Goal: Information Seeking & Learning: Learn about a topic

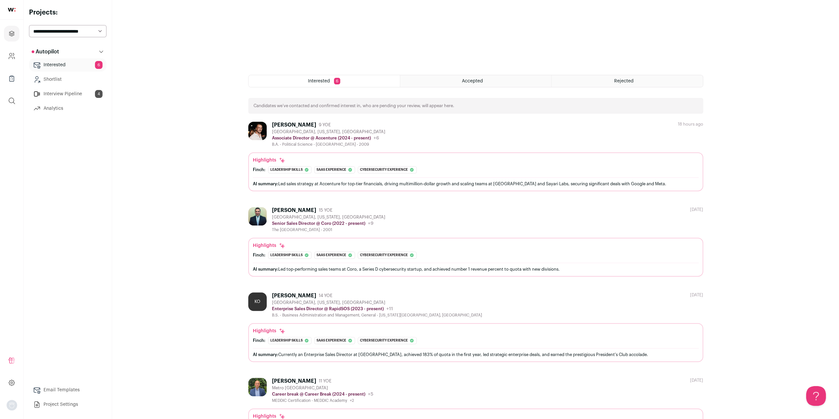
scroll to position [297, 0]
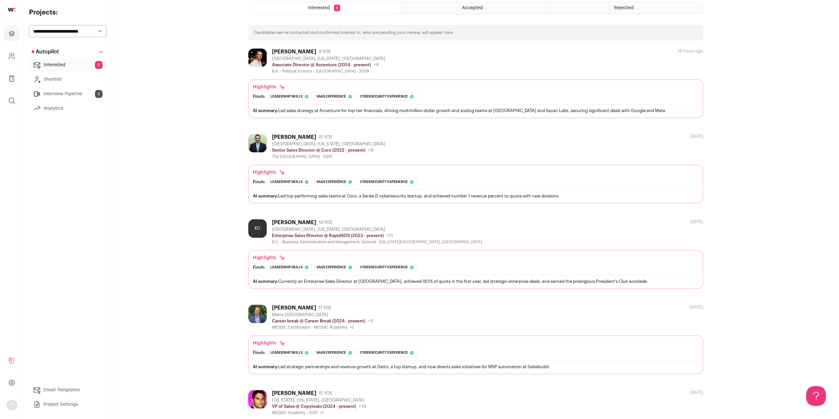
click at [77, 24] on div "**********" at bounding box center [68, 209] width 78 height 403
click at [92, 30] on select "**********" at bounding box center [68, 31] width 78 height 12
select select "*****"
click at [29, 25] on select "**********" at bounding box center [68, 31] width 78 height 12
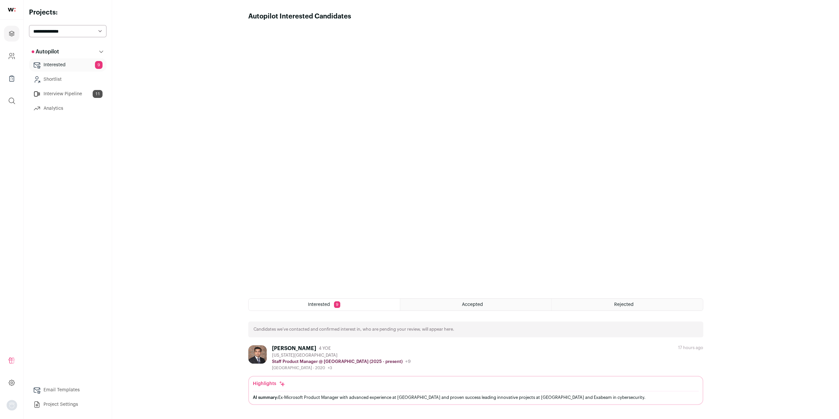
click at [77, 93] on link "Interview Pipeline 11" at bounding box center [68, 93] width 78 height 13
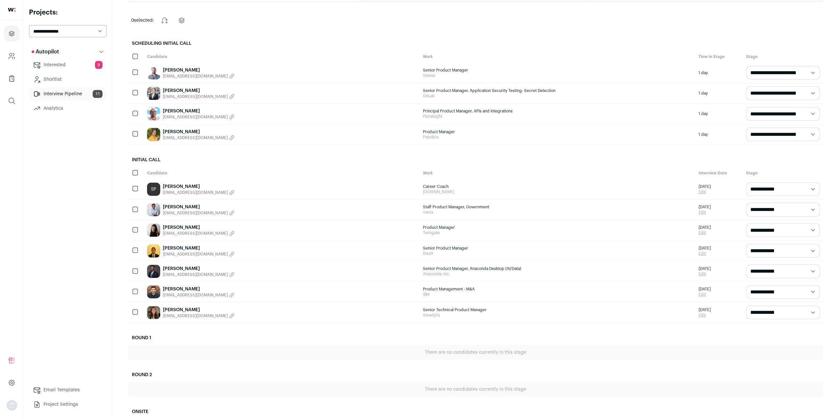
scroll to position [112, 0]
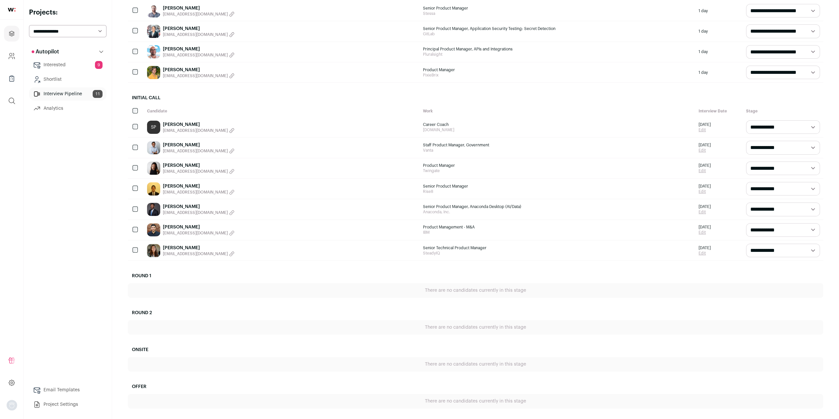
click at [178, 145] on link "[PERSON_NAME]" at bounding box center [199, 145] width 72 height 7
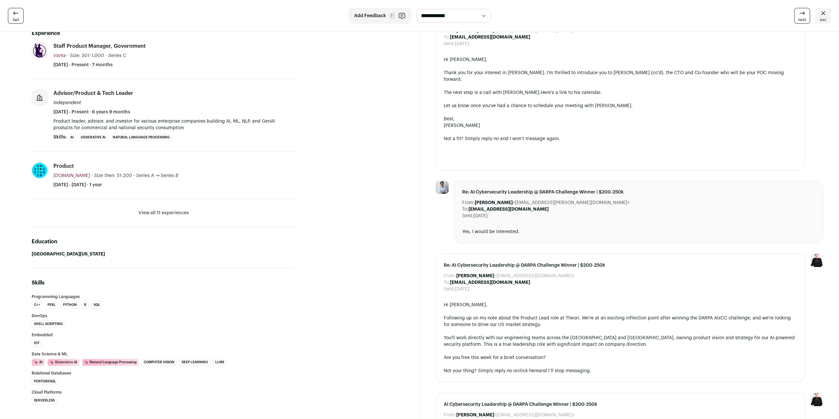
scroll to position [231, 0]
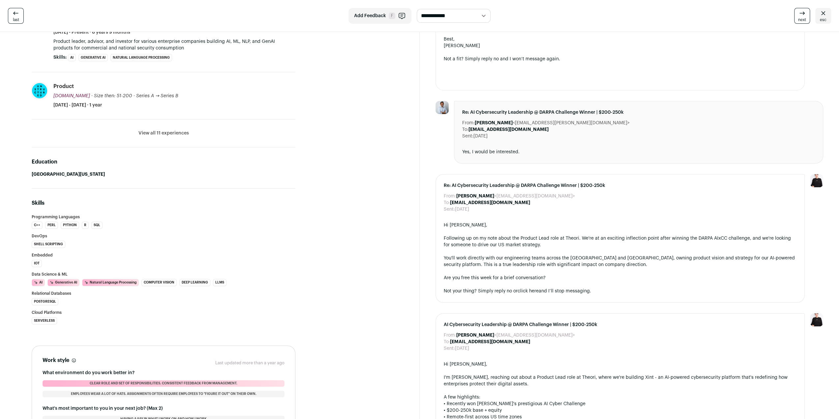
click at [156, 130] on button "View all 11 experiences" at bounding box center [164, 133] width 50 height 7
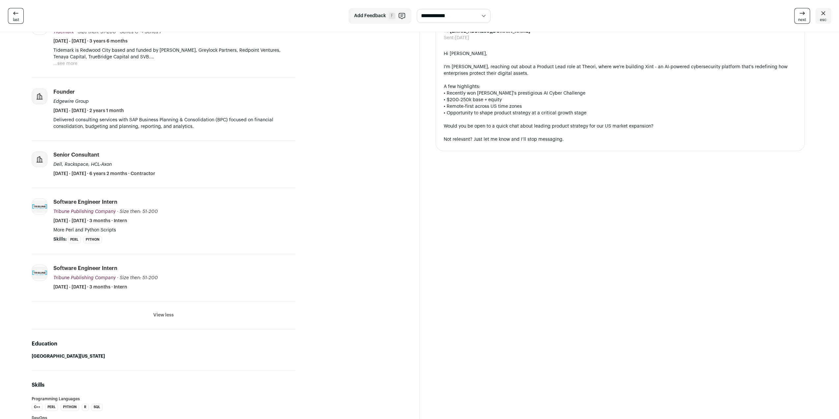
scroll to position [476, 0]
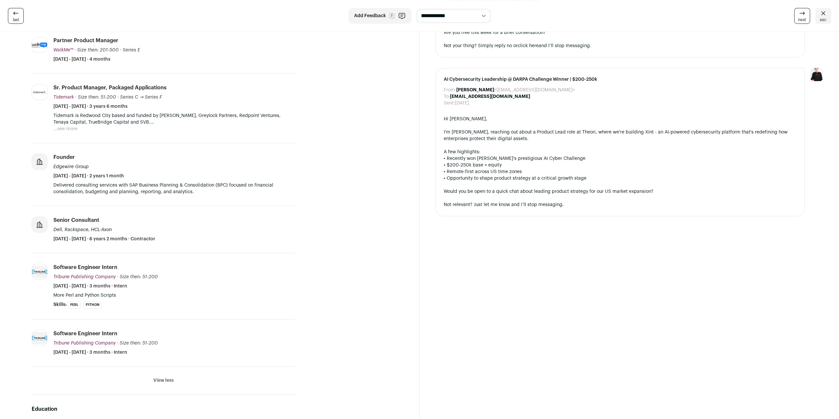
click at [71, 130] on button "...see more" at bounding box center [65, 129] width 24 height 7
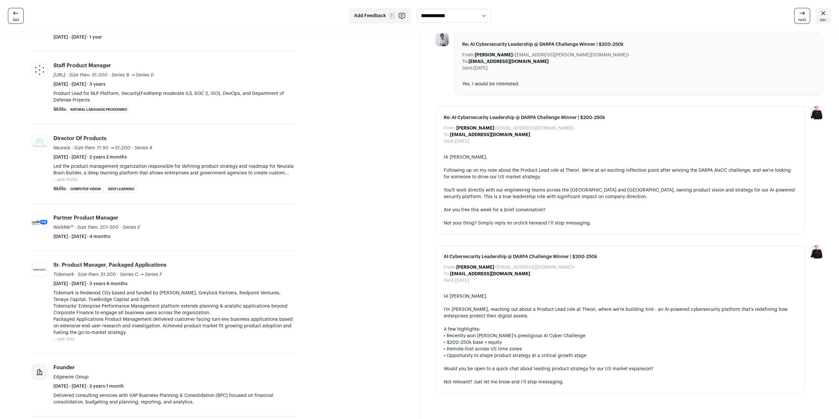
scroll to position [278, 0]
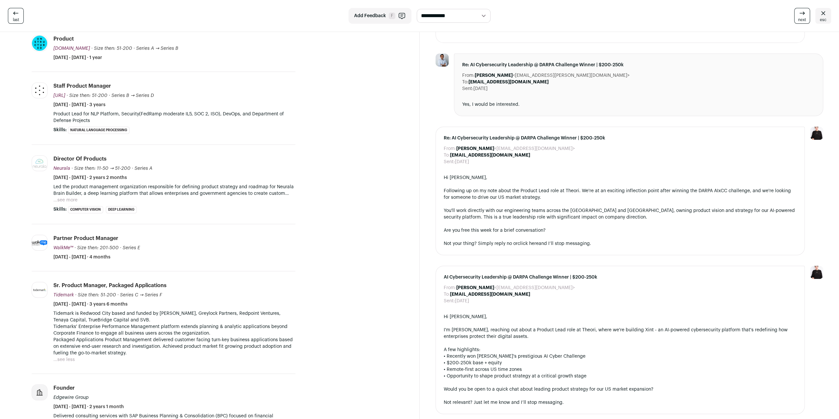
click at [73, 199] on button "...see more" at bounding box center [65, 200] width 24 height 7
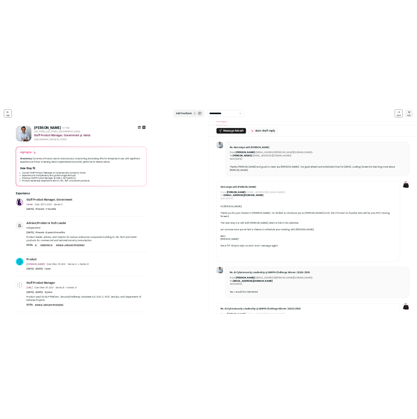
scroll to position [0, 0]
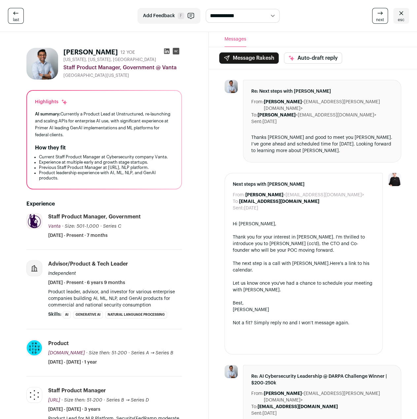
click at [227, 368] on div at bounding box center [230, 403] width 13 height 76
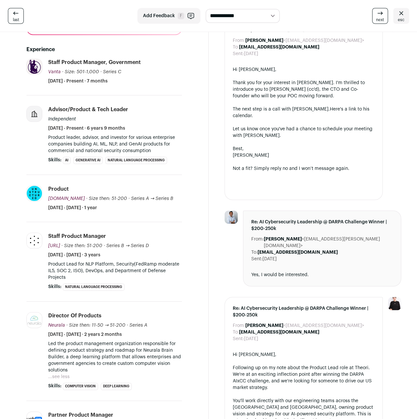
scroll to position [165, 0]
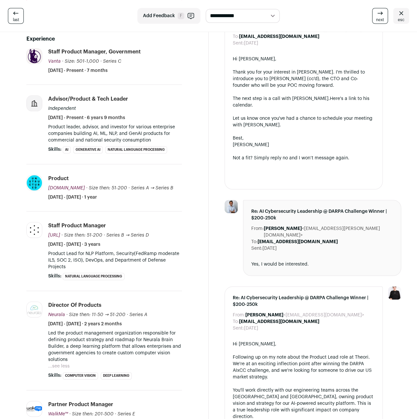
click at [212, 374] on div "From: Emily Rhodenbaugh <em-theori@wellfound.us> To: Rakesh Patel <rakeshapatel…" at bounding box center [312, 287] width 208 height 766
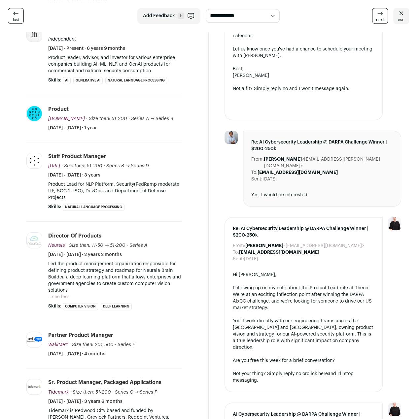
scroll to position [330, 0]
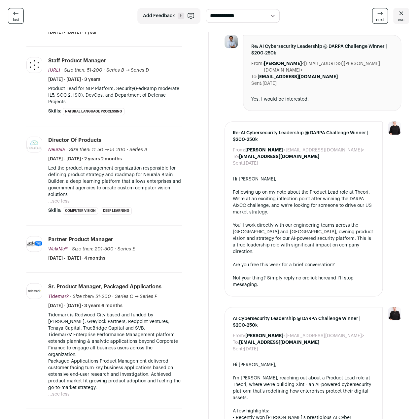
click at [65, 200] on button "...see less" at bounding box center [58, 201] width 21 height 7
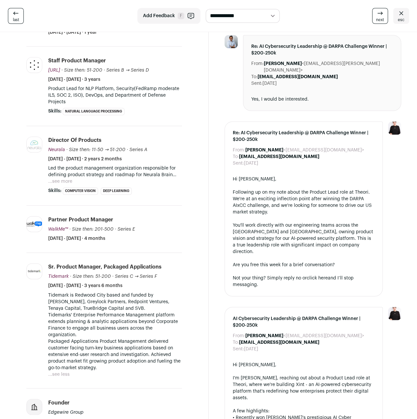
click at [65, 178] on button "...see more" at bounding box center [60, 181] width 24 height 7
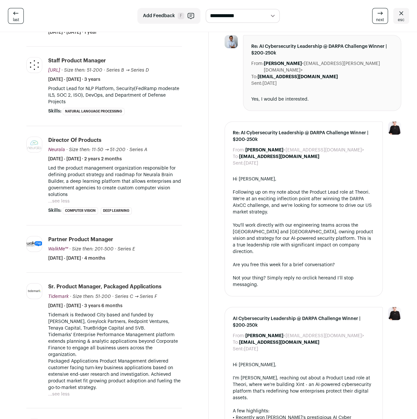
click at [213, 200] on div "From: Emily Rhodenbaugh <em-theori@wellfound.us> To: Rakesh Patel <rakeshapatel…" at bounding box center [312, 122] width 208 height 766
click at [225, 92] on ul "Re: Next steps with Theori From: Rakesh Patel <rakesh.a.patel@gmail.com> To: Em…" at bounding box center [312, 122] width 177 height 745
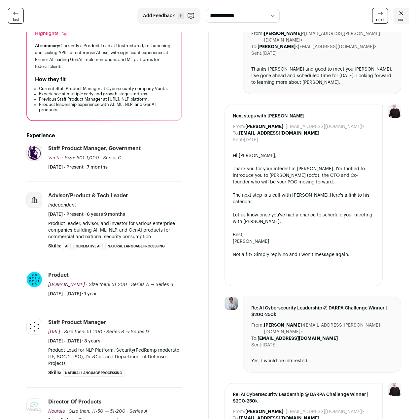
scroll to position [33, 0]
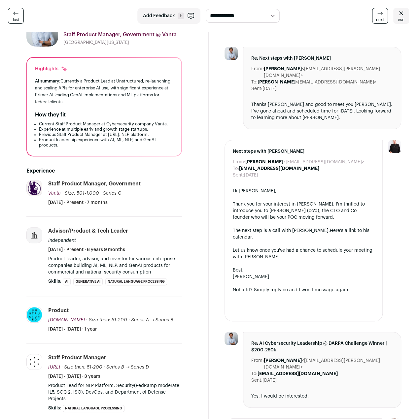
click at [210, 147] on div "From: Emily Rhodenbaugh <em-theori@wellfound.us> To: Rakesh Patel <rakeshapatel…" at bounding box center [312, 419] width 208 height 766
click at [214, 178] on div "From: Emily Rhodenbaugh <em-theori@wellfound.us> To: Rakesh Patel <rakeshapatel…" at bounding box center [312, 419] width 208 height 766
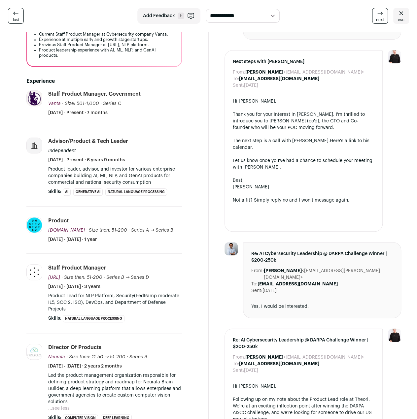
scroll to position [132, 0]
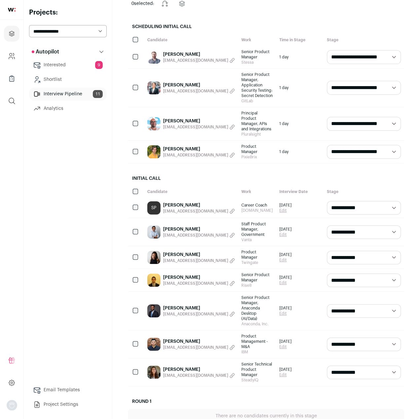
scroll to position [132, 0]
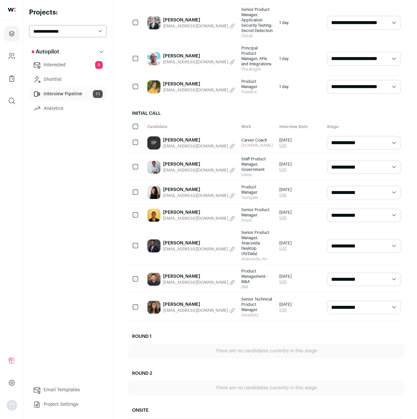
click at [188, 186] on link "Rachel Madrigal" at bounding box center [199, 189] width 72 height 7
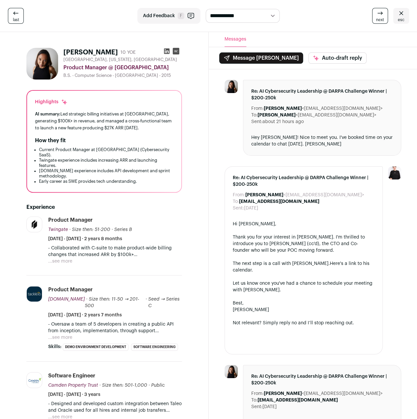
click at [208, 27] on div "**********" at bounding box center [208, 16] width 417 height 32
drag, startPoint x: 209, startPoint y: 167, endPoint x: 210, endPoint y: 162, distance: 4.6
click at [209, 167] on div "From: Emily Rhodenbaugh <em-theori@wellfound.us> To: Rachel Madrigal <rachelvma…" at bounding box center [312, 359] width 208 height 581
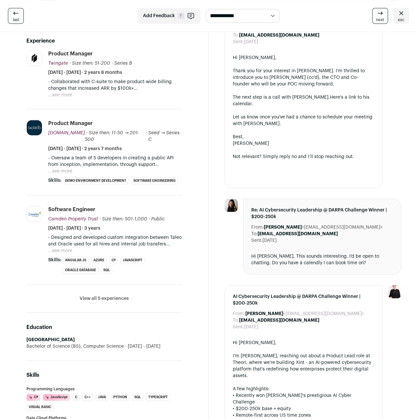
scroll to position [165, 0]
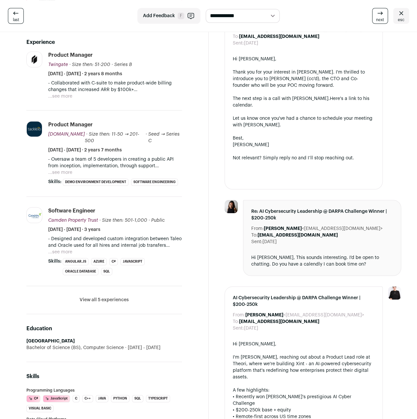
click at [101, 297] on button "View all 5 experiences" at bounding box center [103, 300] width 49 height 7
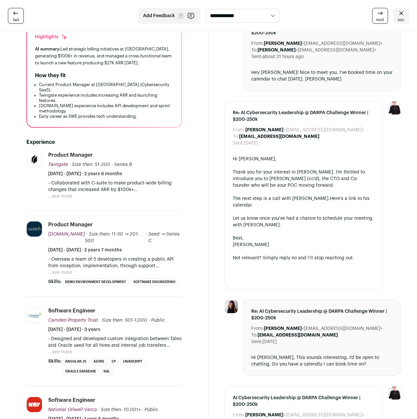
scroll to position [33, 0]
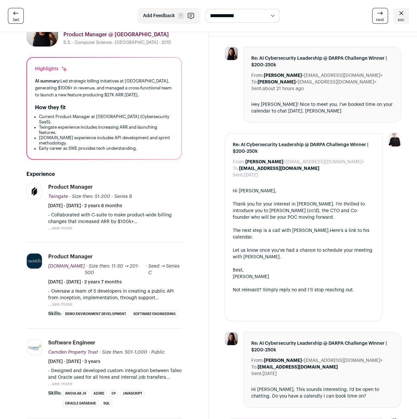
click at [65, 226] on button "...see more" at bounding box center [60, 228] width 24 height 7
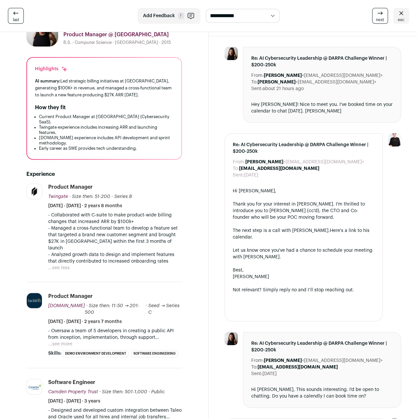
click at [213, 296] on div "From: Emily Rhodenbaugh <em-theori@wellfound.us> To: Rachel Madrigal <rachelvma…" at bounding box center [312, 326] width 208 height 581
